Goal: Use online tool/utility: Utilize a website feature to perform a specific function

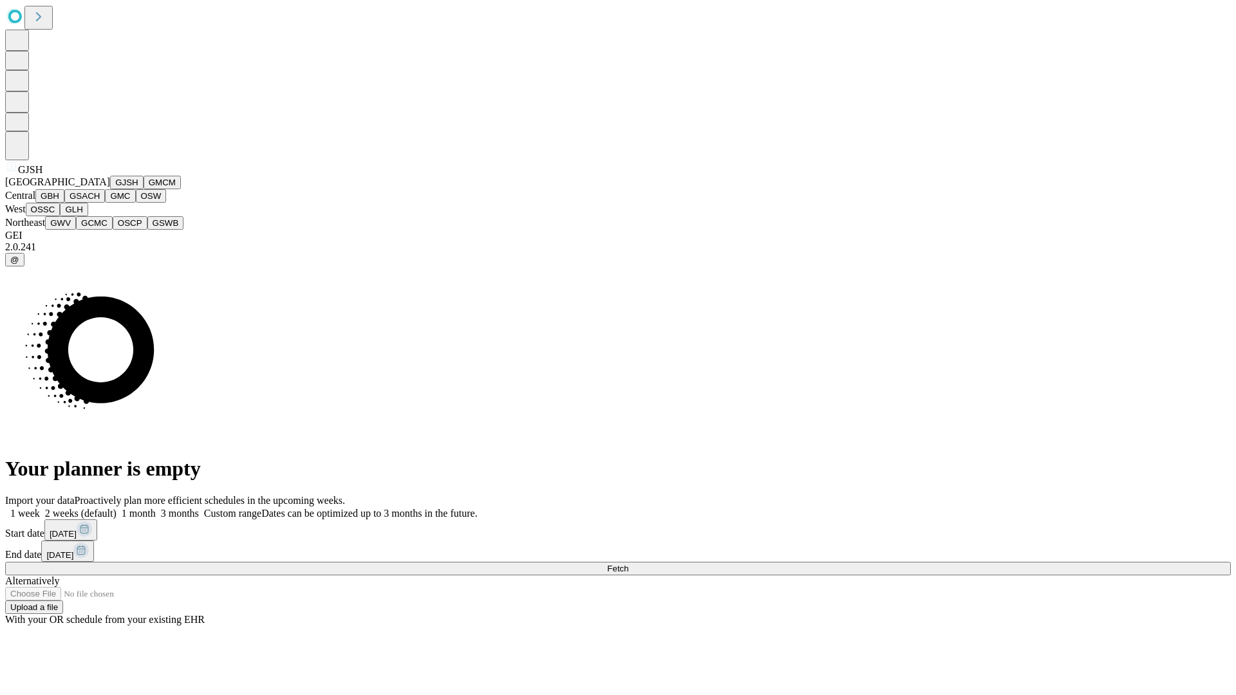
click at [110, 189] on button "GJSH" at bounding box center [126, 183] width 33 height 14
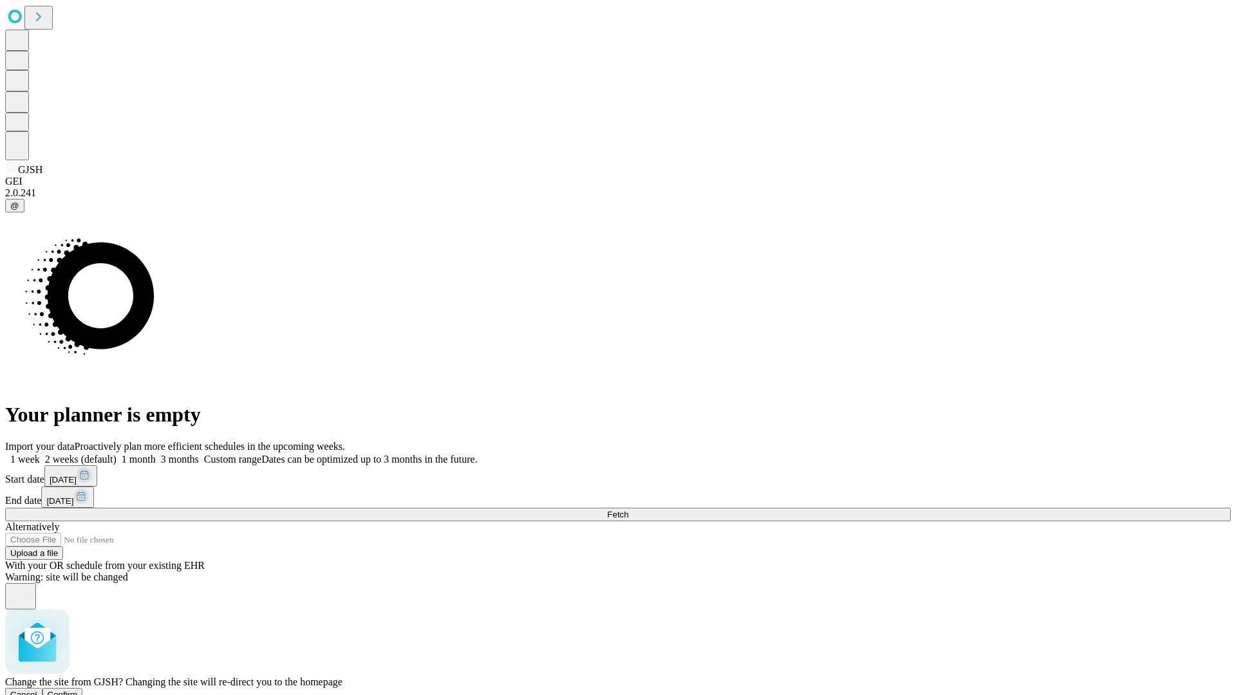
click at [78, 690] on span "Confirm" at bounding box center [63, 695] width 30 height 10
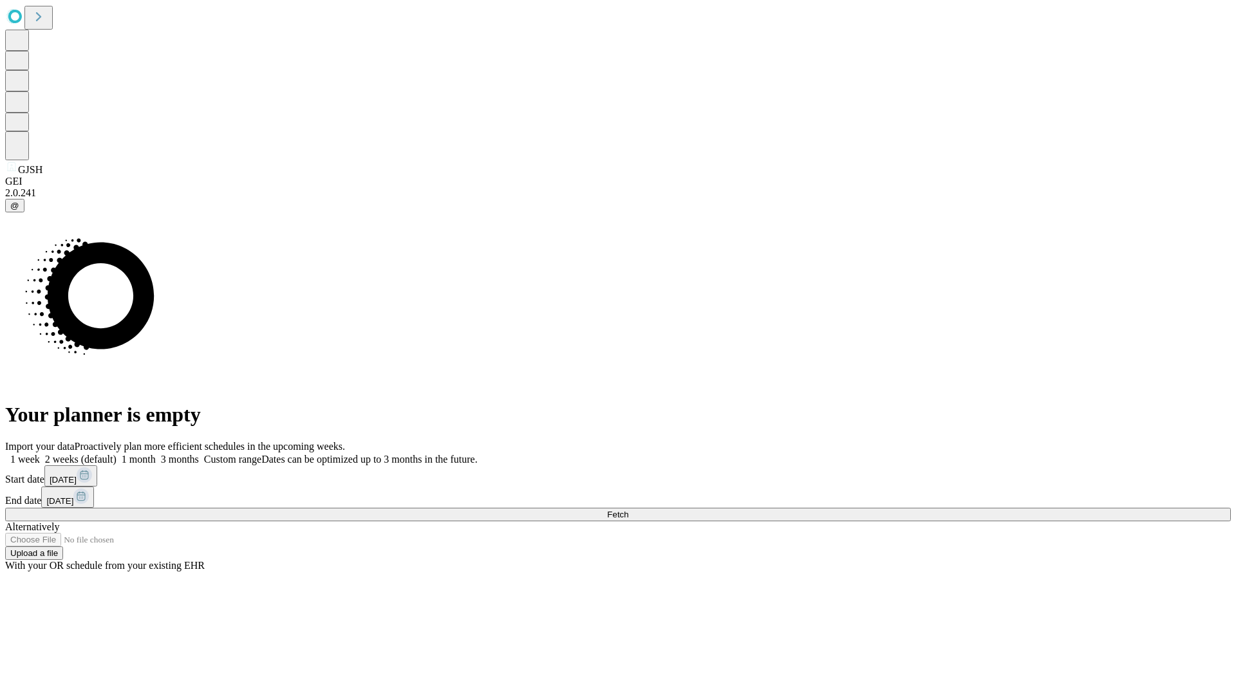
click at [116, 454] on label "2 weeks (default)" at bounding box center [78, 459] width 77 height 11
click at [628, 510] on span "Fetch" at bounding box center [617, 515] width 21 height 10
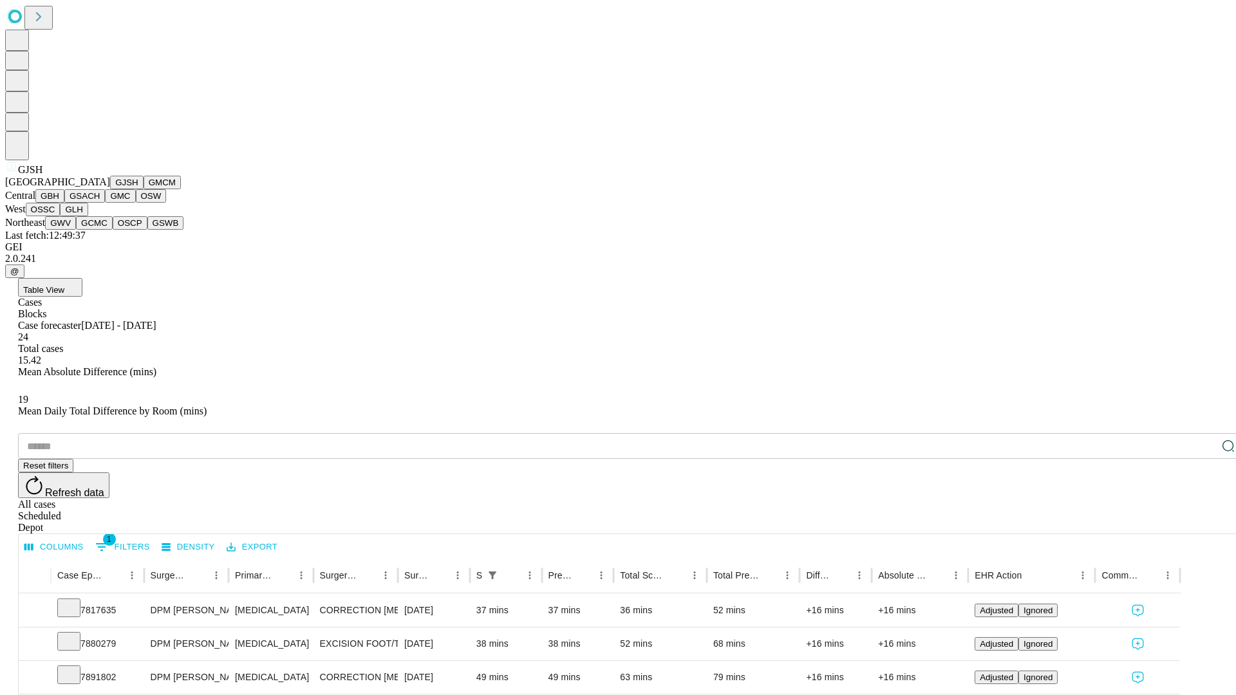
click at [144, 189] on button "GMCM" at bounding box center [162, 183] width 37 height 14
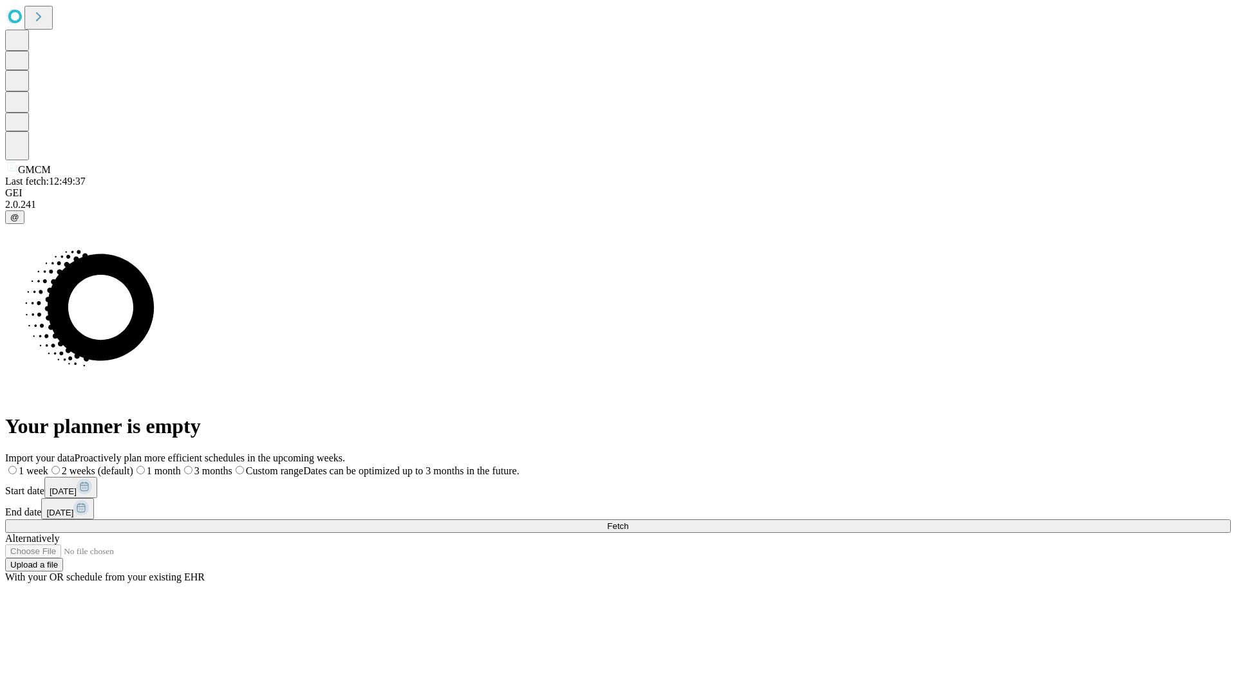
click at [133, 465] on label "2 weeks (default)" at bounding box center [90, 470] width 85 height 11
click at [628, 521] on span "Fetch" at bounding box center [617, 526] width 21 height 10
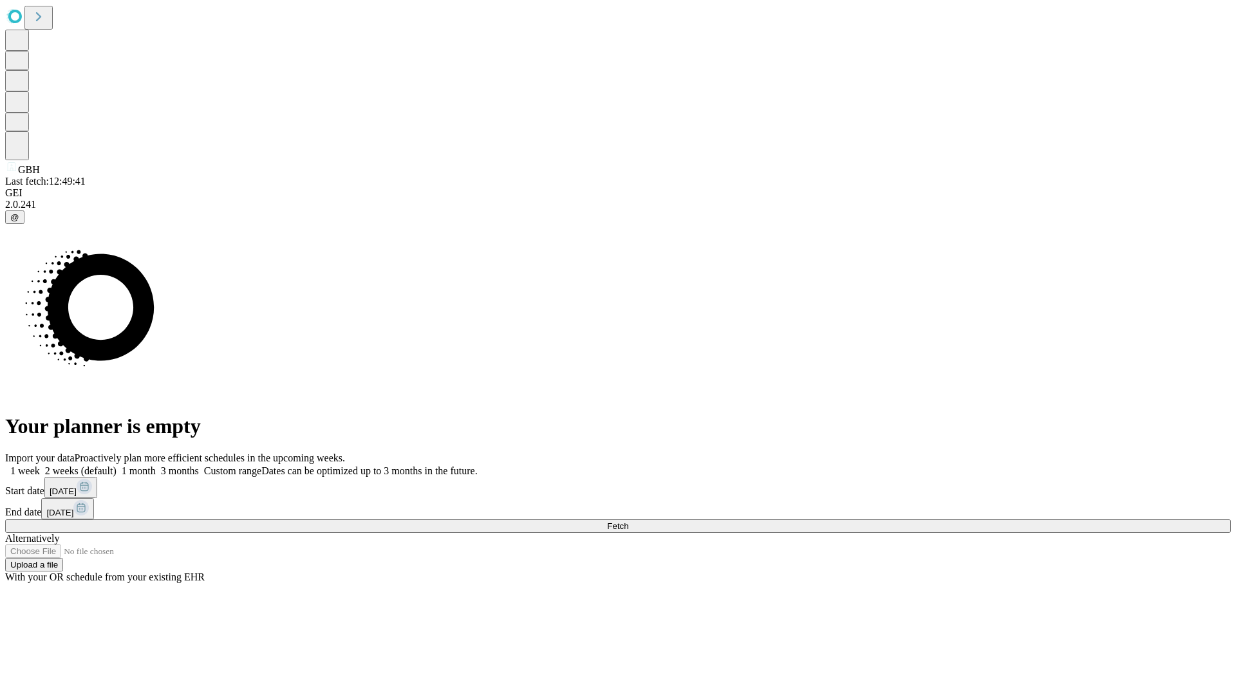
click at [116, 465] on label "2 weeks (default)" at bounding box center [78, 470] width 77 height 11
click at [628, 521] on span "Fetch" at bounding box center [617, 526] width 21 height 10
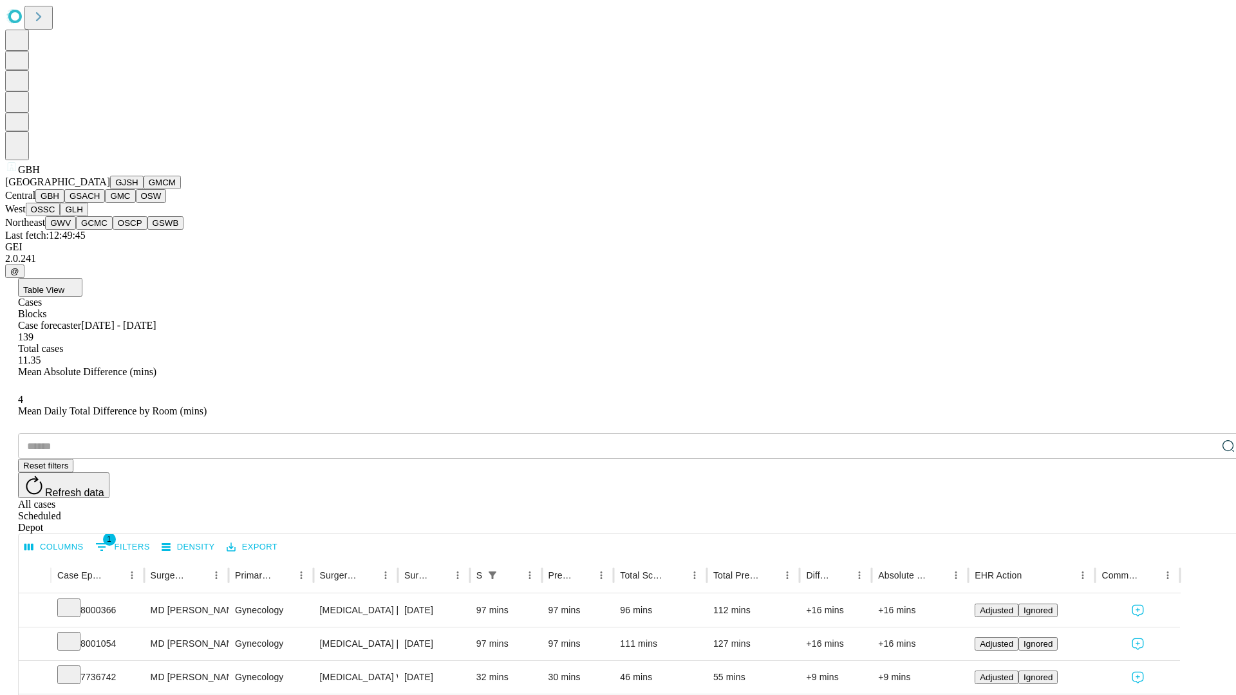
click at [100, 203] on button "GSACH" at bounding box center [84, 196] width 41 height 14
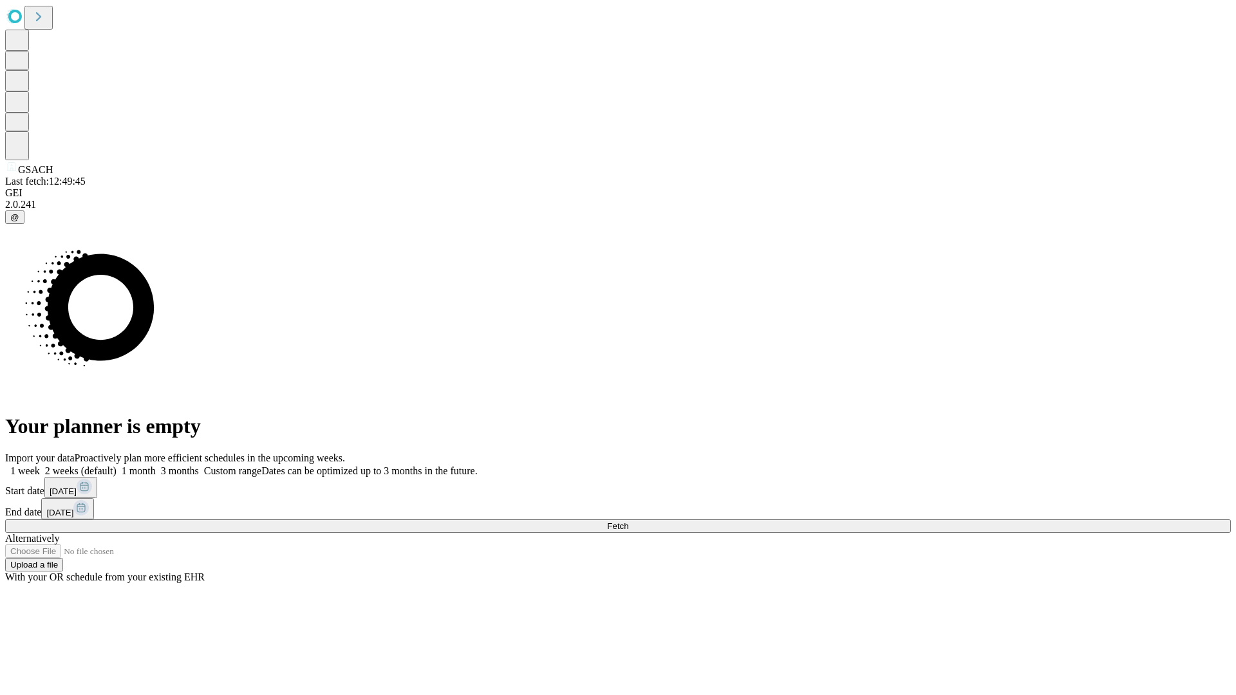
click at [116, 465] on label "2 weeks (default)" at bounding box center [78, 470] width 77 height 11
click at [628, 521] on span "Fetch" at bounding box center [617, 526] width 21 height 10
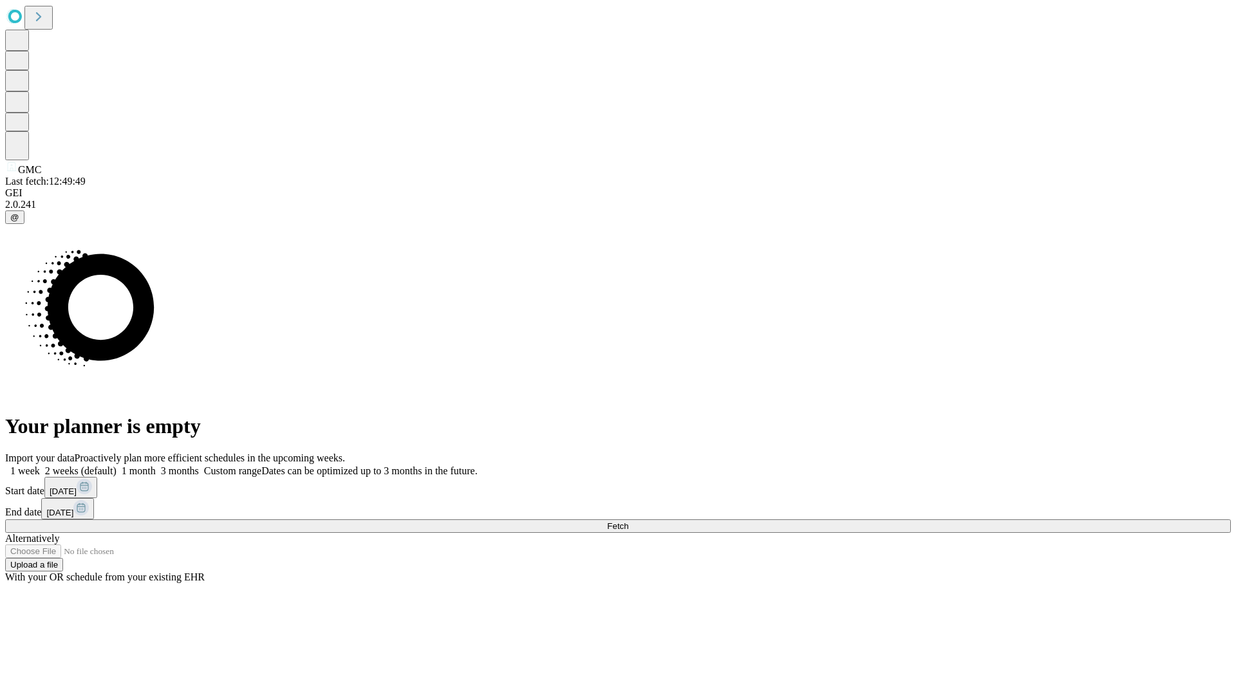
click at [116, 465] on label "2 weeks (default)" at bounding box center [78, 470] width 77 height 11
click at [628, 521] on span "Fetch" at bounding box center [617, 526] width 21 height 10
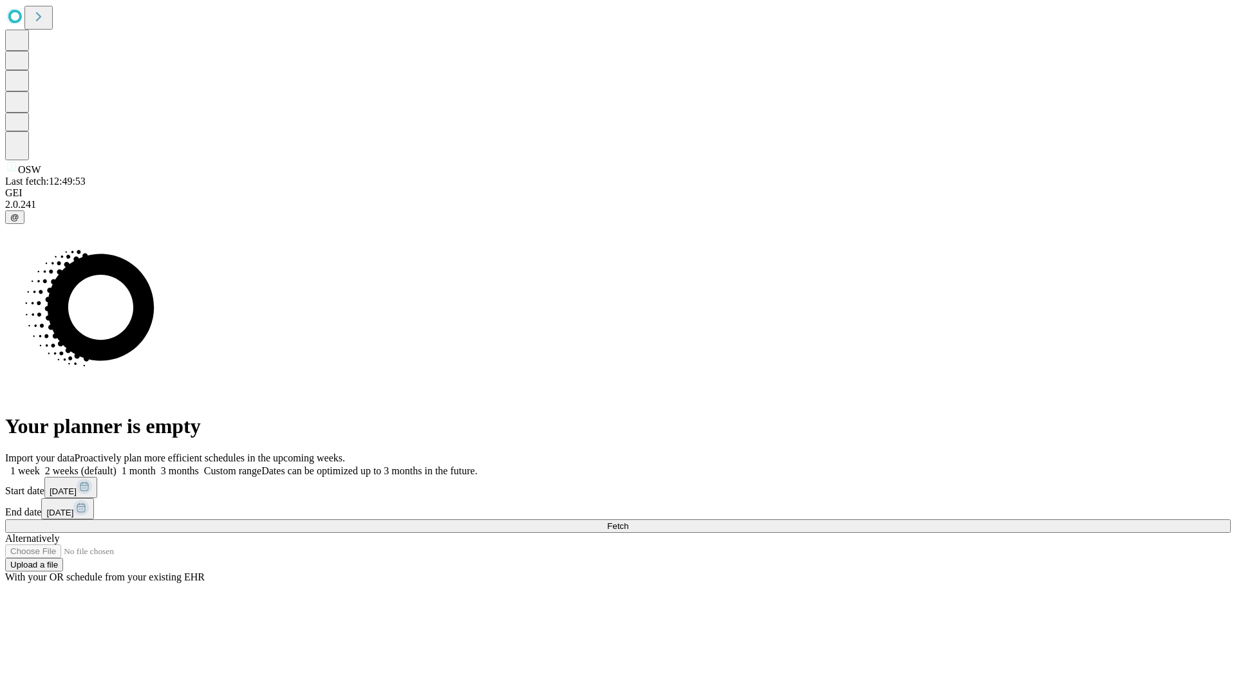
click at [116, 465] on label "2 weeks (default)" at bounding box center [78, 470] width 77 height 11
click at [628, 521] on span "Fetch" at bounding box center [617, 526] width 21 height 10
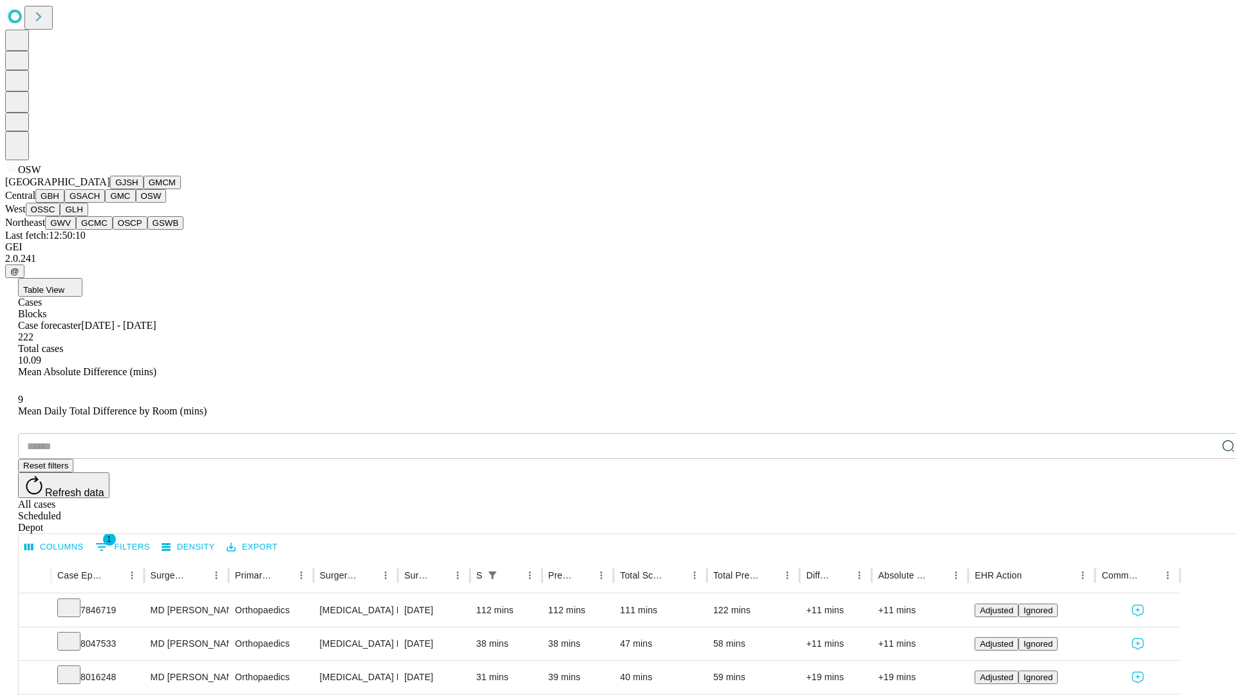
click at [60, 216] on button "OSSC" at bounding box center [43, 210] width 35 height 14
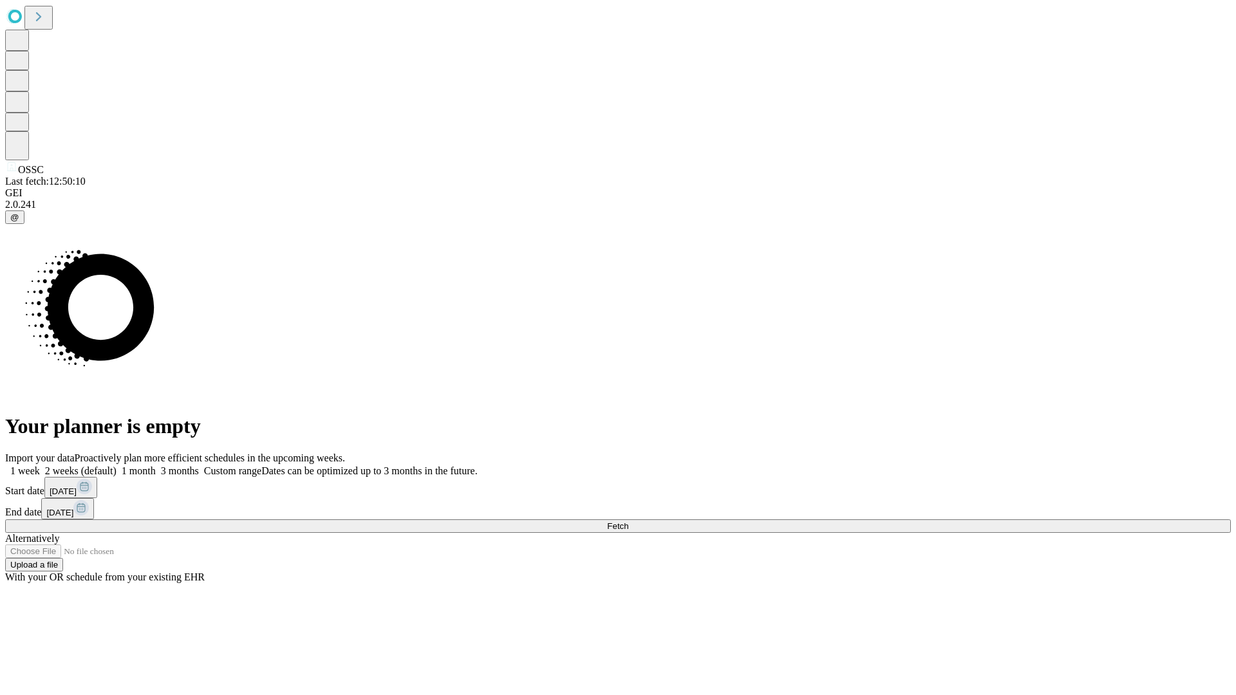
click at [116, 465] on label "2 weeks (default)" at bounding box center [78, 470] width 77 height 11
click at [628, 521] on span "Fetch" at bounding box center [617, 526] width 21 height 10
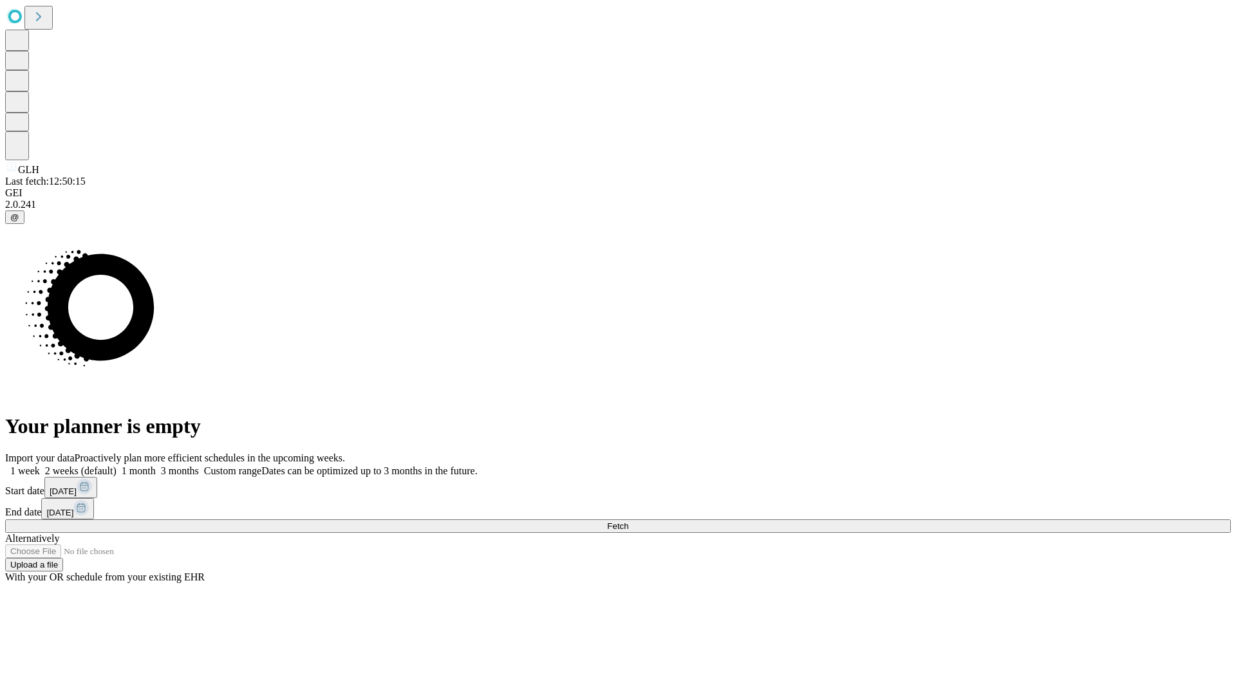
click at [116, 465] on label "2 weeks (default)" at bounding box center [78, 470] width 77 height 11
click at [628, 521] on span "Fetch" at bounding box center [617, 526] width 21 height 10
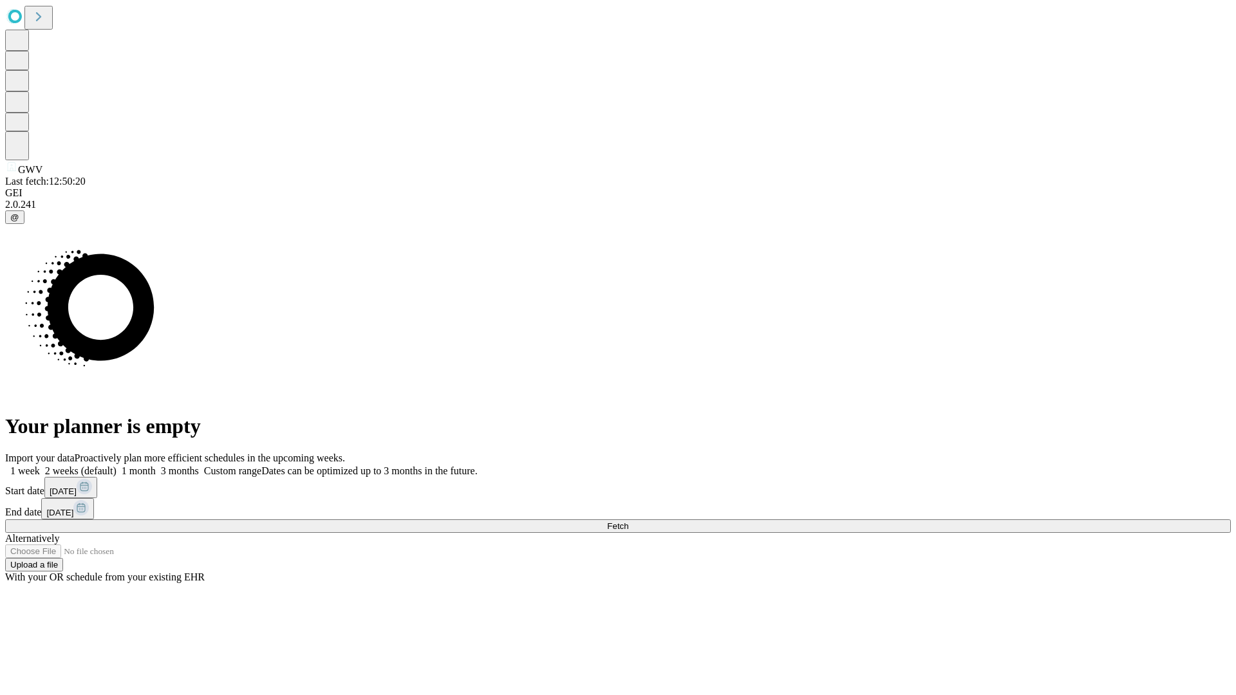
click at [628, 521] on span "Fetch" at bounding box center [617, 526] width 21 height 10
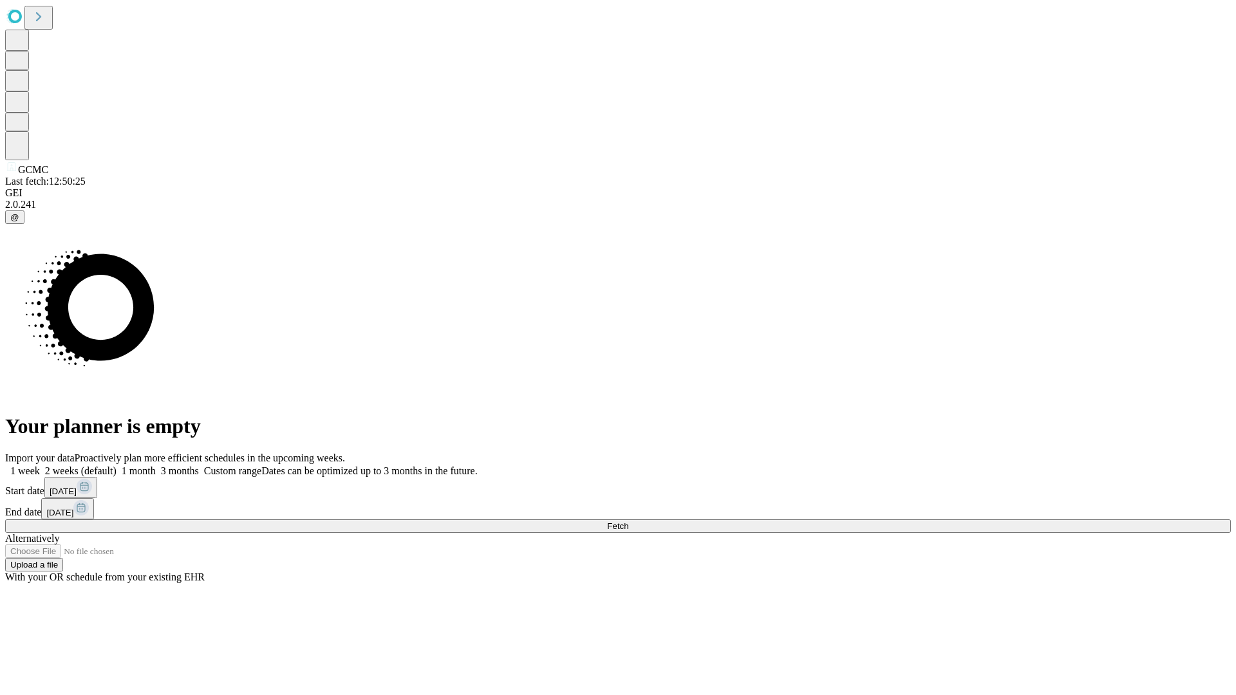
click at [116, 465] on label "2 weeks (default)" at bounding box center [78, 470] width 77 height 11
click at [628, 521] on span "Fetch" at bounding box center [617, 526] width 21 height 10
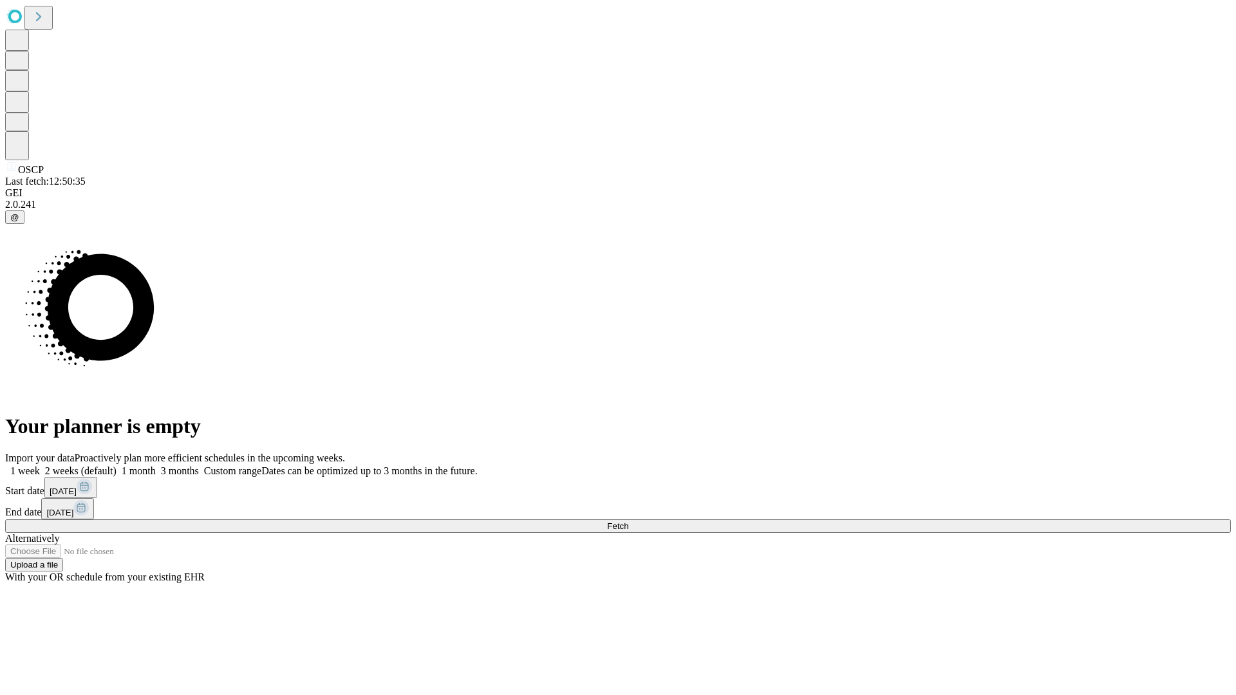
click at [628, 521] on span "Fetch" at bounding box center [617, 526] width 21 height 10
